Goal: Answer question/provide support

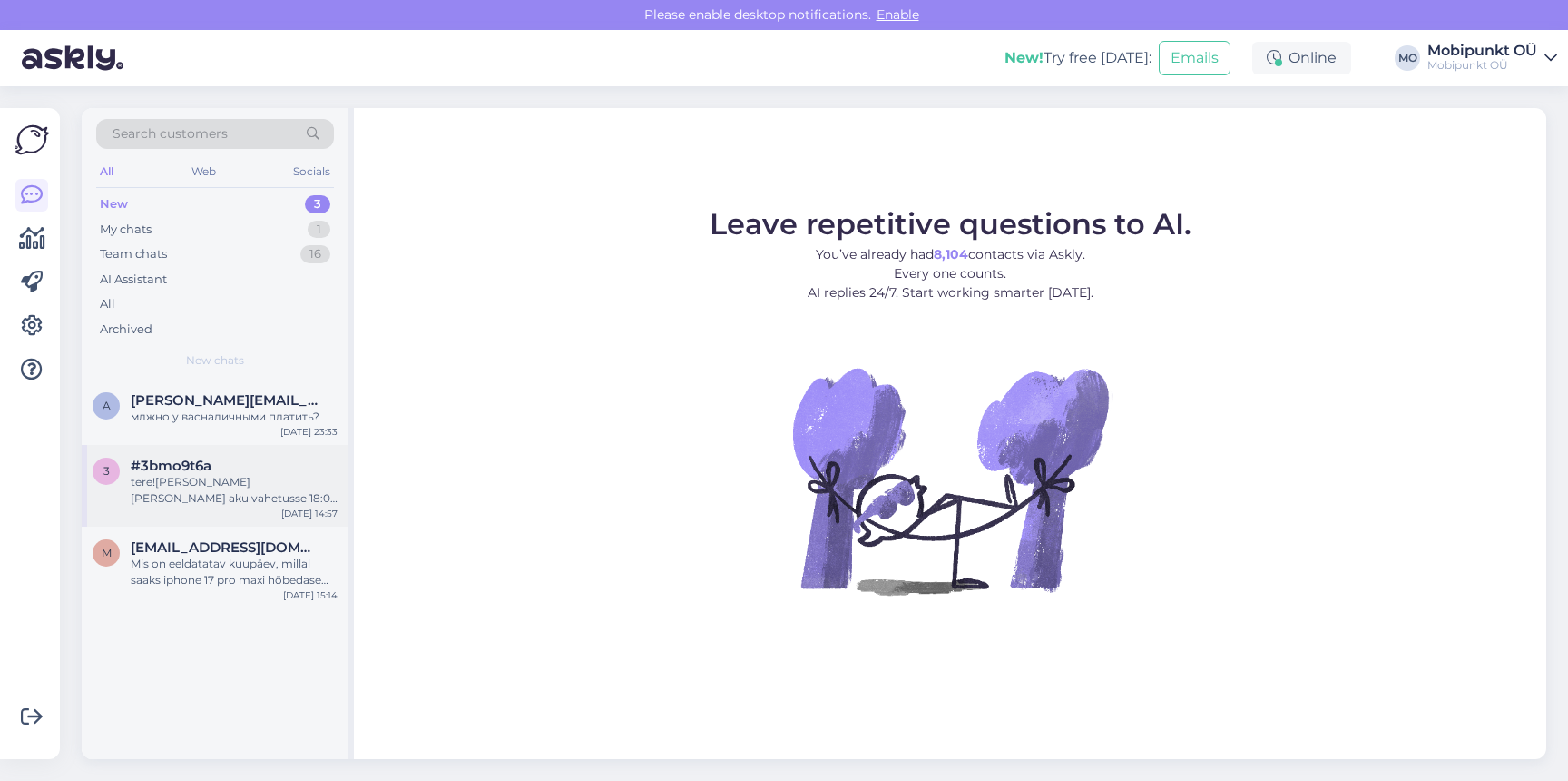
click at [257, 473] on div "#3bmo9t6a" at bounding box center [234, 465] width 207 height 16
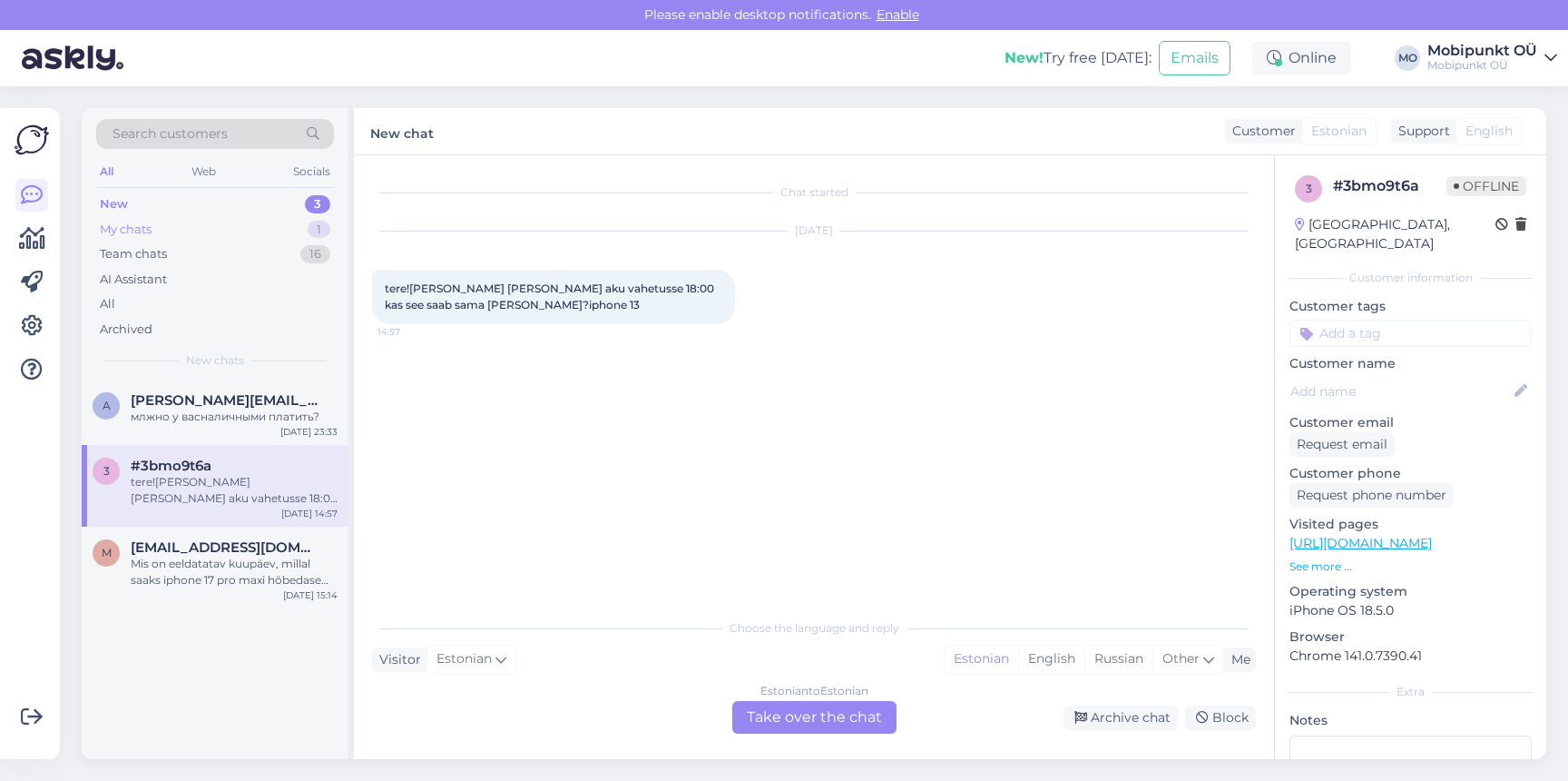
click at [216, 233] on div "My chats 1" at bounding box center [215, 229] width 237 height 25
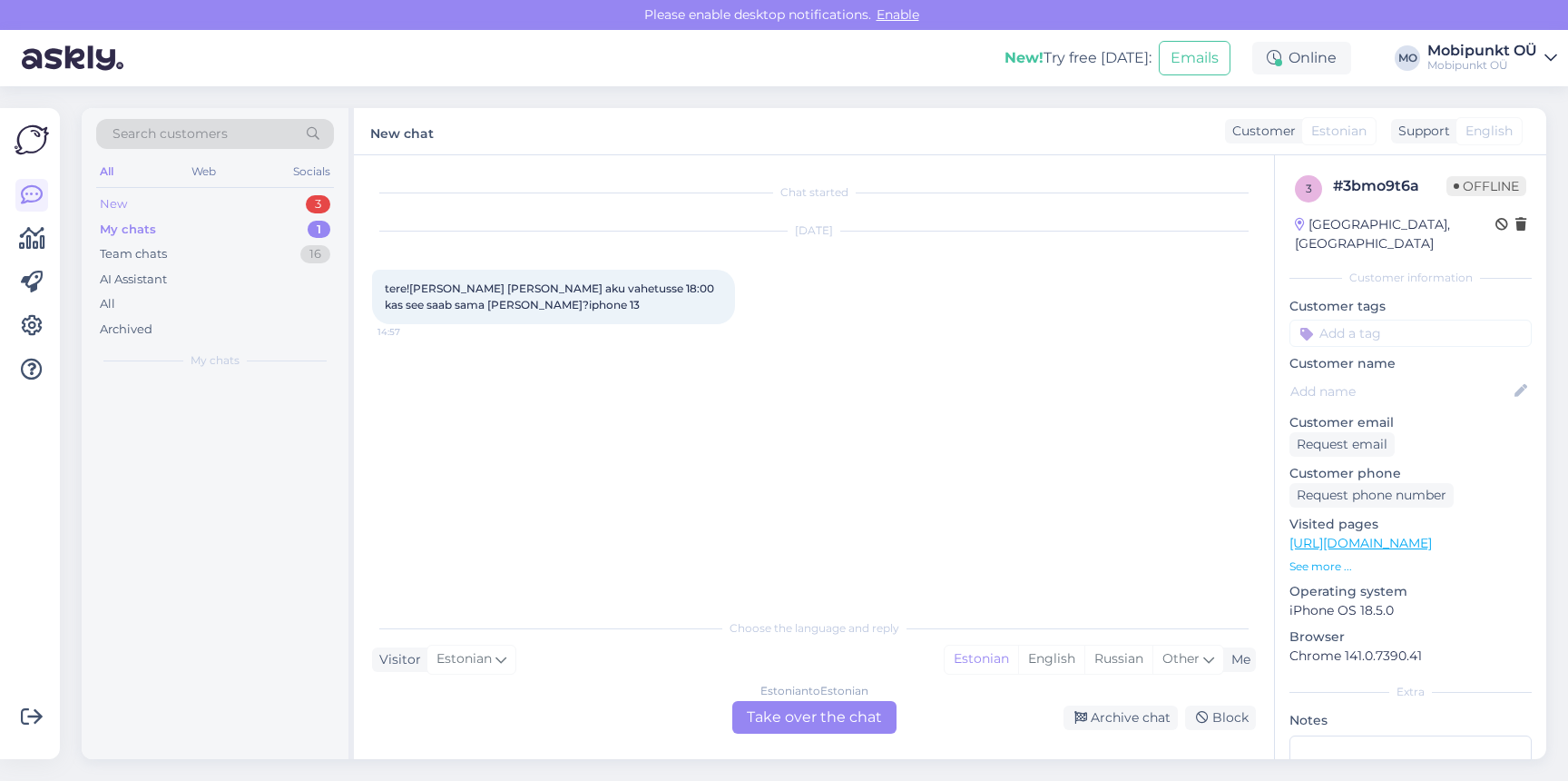
click at [216, 197] on div "New 3" at bounding box center [215, 203] width 237 height 25
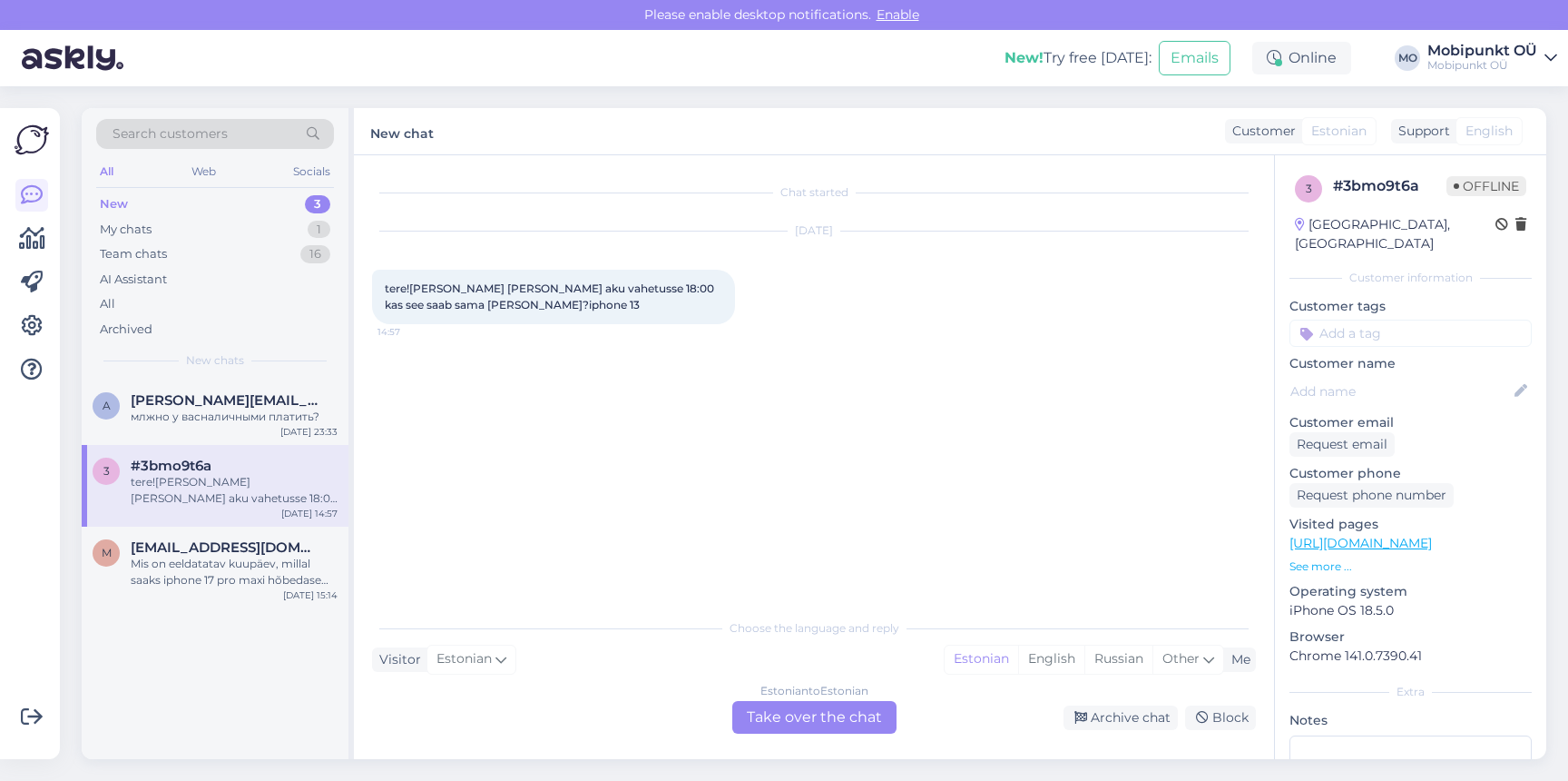
click at [815, 707] on div "Estonian to Estonian Take over the chat" at bounding box center [815, 717] width 164 height 33
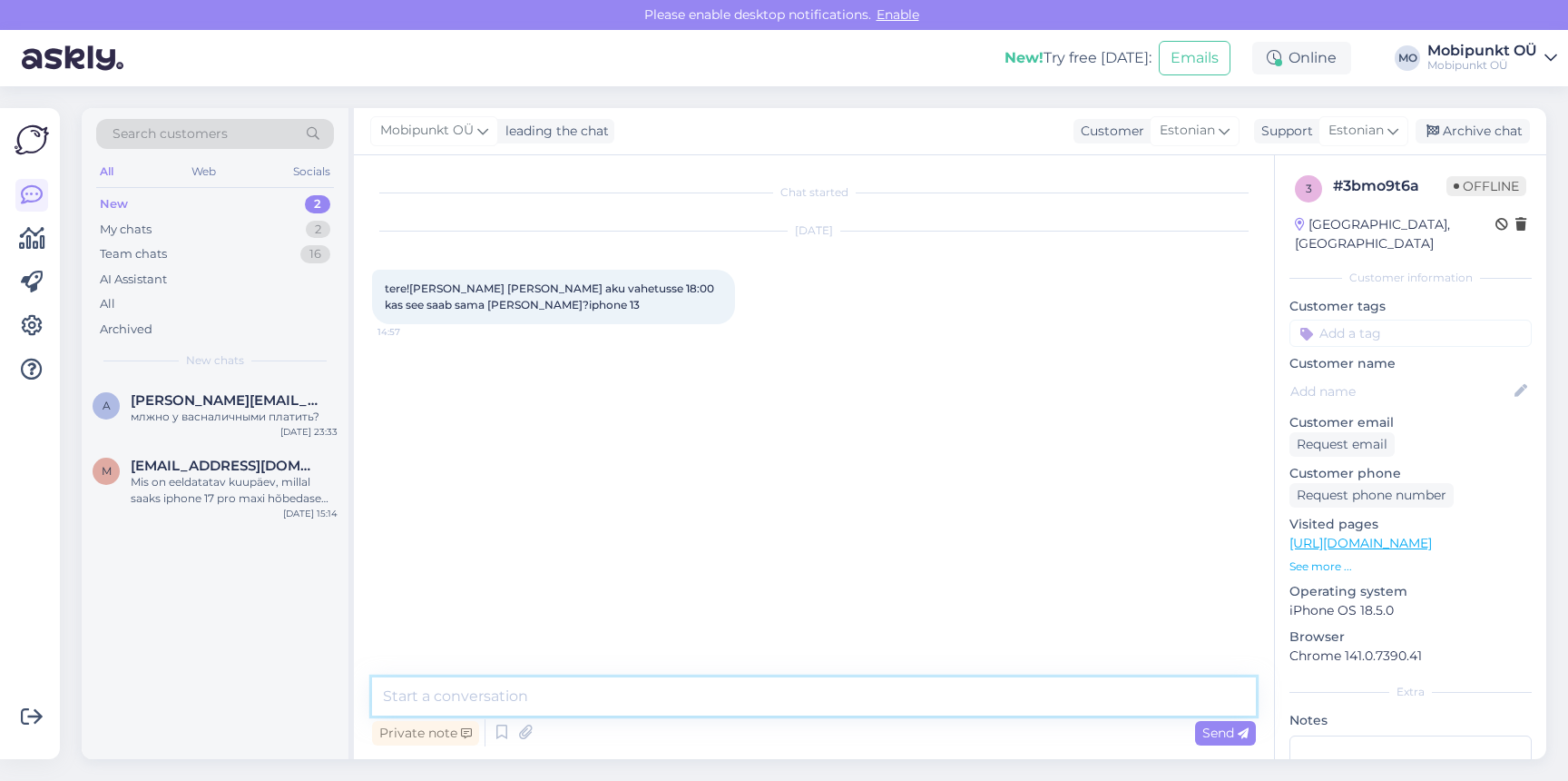
click at [752, 692] on textarea at bounding box center [814, 696] width 884 height 38
type textarea "Tere! Kui hiljemalt 18.00 jõuate, siis saab valmis! :)"
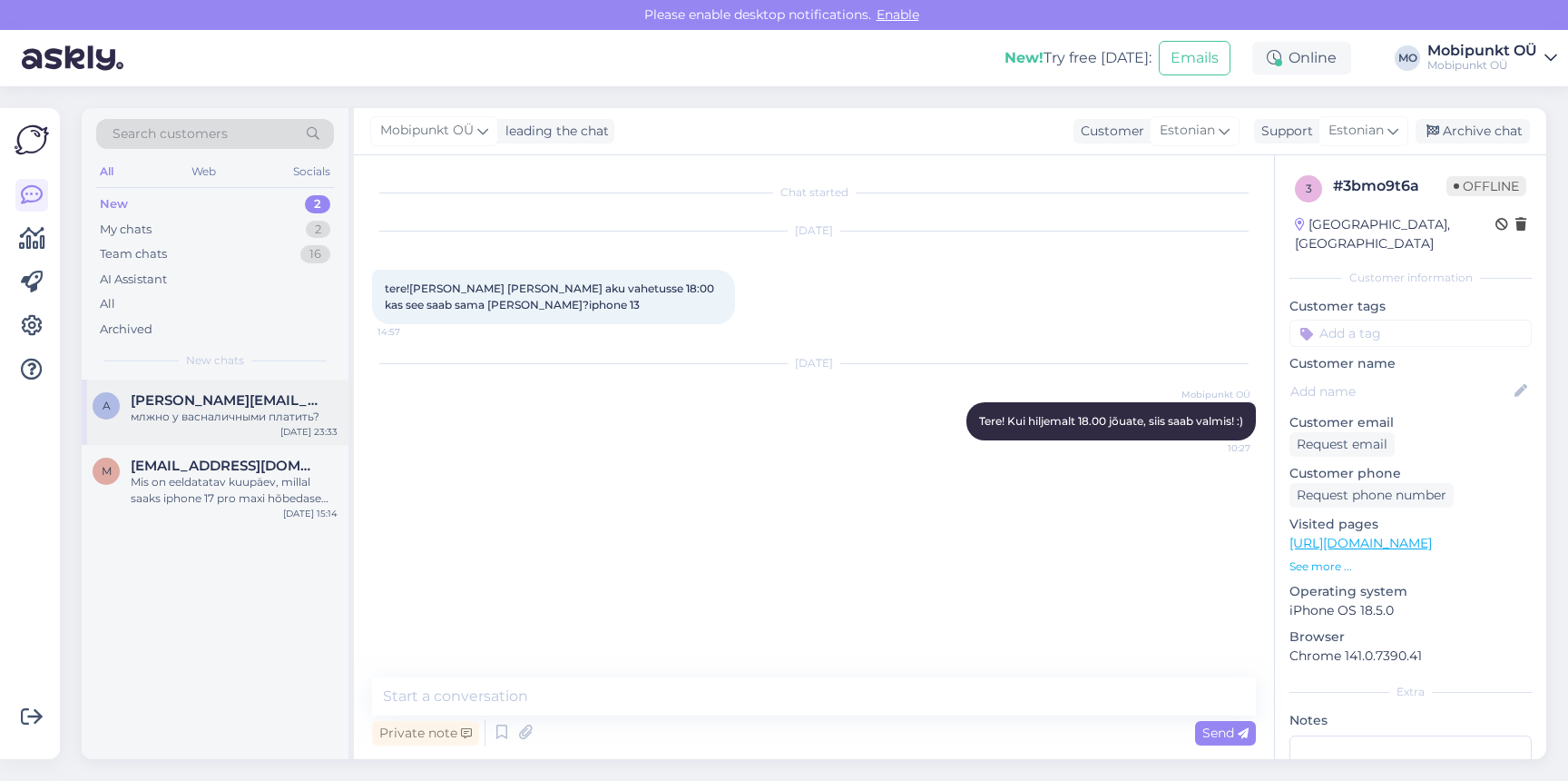
click at [250, 435] on div "a [PERSON_NAME][EMAIL_ADDRESS][DOMAIN_NAME] млжно у васналичными платить? [DATE…" at bounding box center [215, 412] width 267 height 65
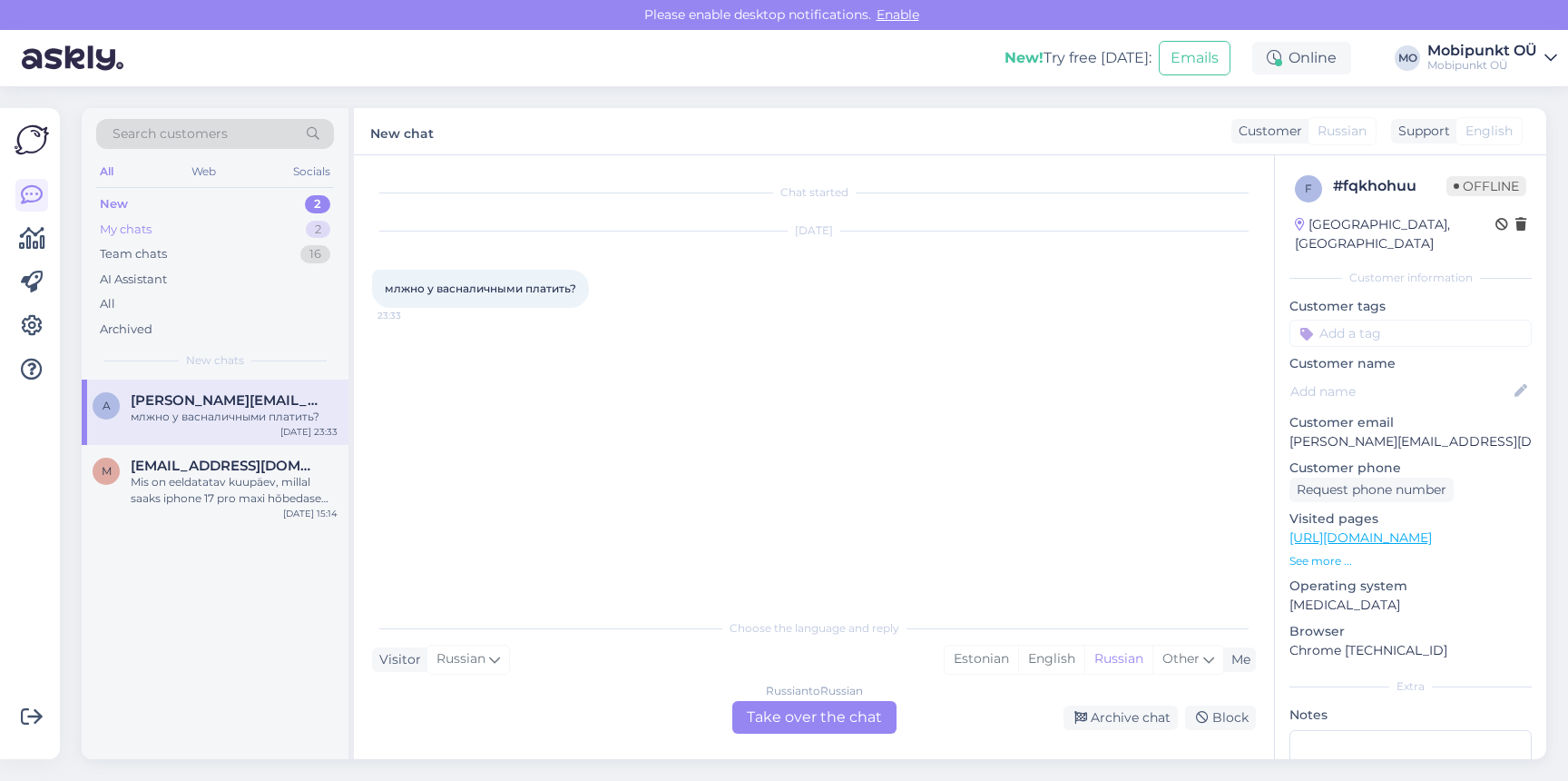
click at [205, 239] on div "My chats 2" at bounding box center [215, 229] width 237 height 25
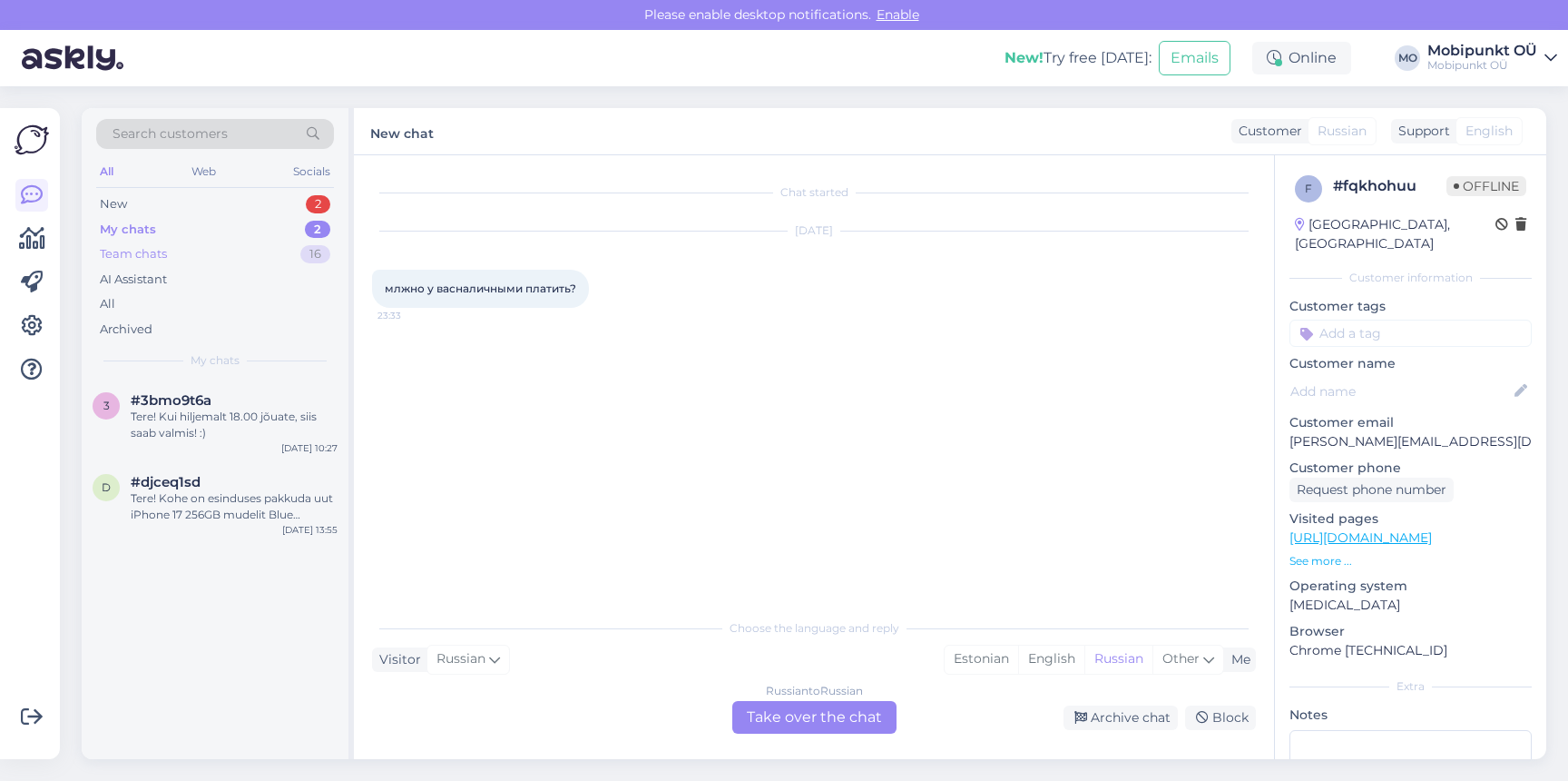
click at [193, 252] on div "Team chats 16" at bounding box center [215, 253] width 237 height 25
